Goal: Information Seeking & Learning: Learn about a topic

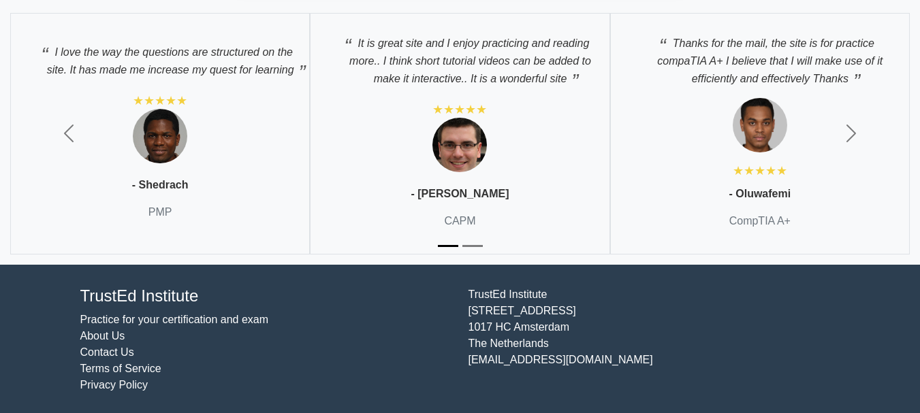
scroll to position [2524, 0]
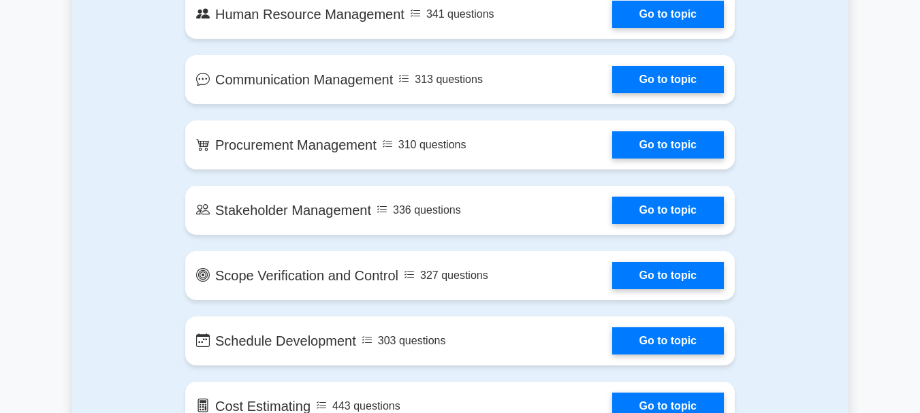
scroll to position [1158, 0]
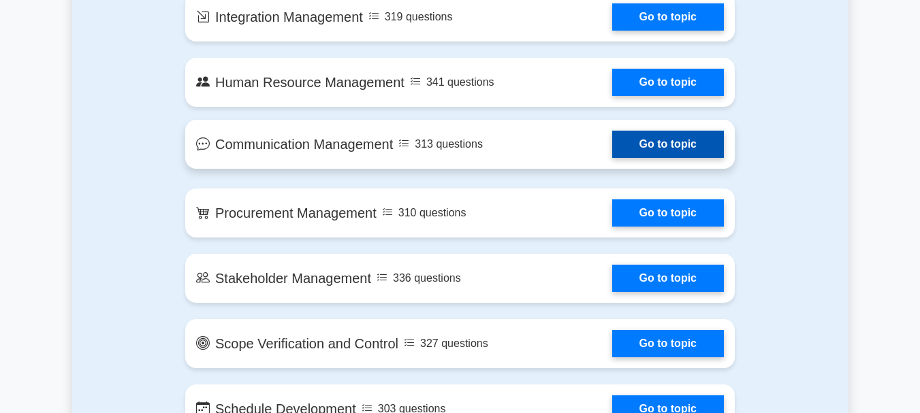
click at [612, 158] on link "Go to topic" at bounding box center [668, 144] width 112 height 27
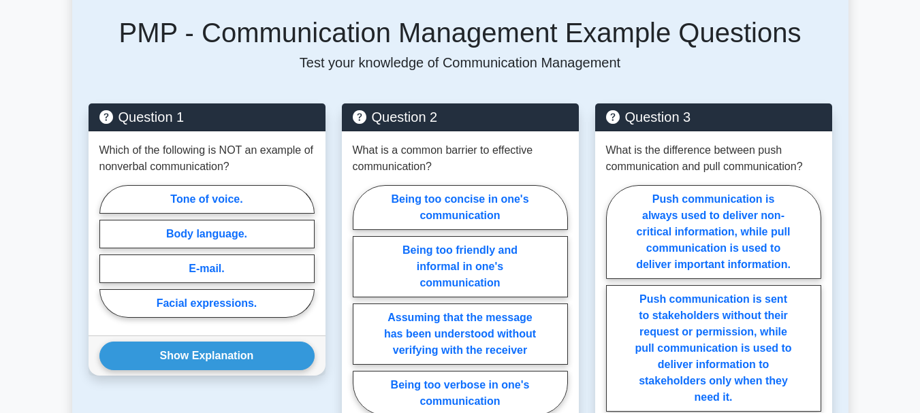
scroll to position [1021, 0]
